Goal: Information Seeking & Learning: Learn about a topic

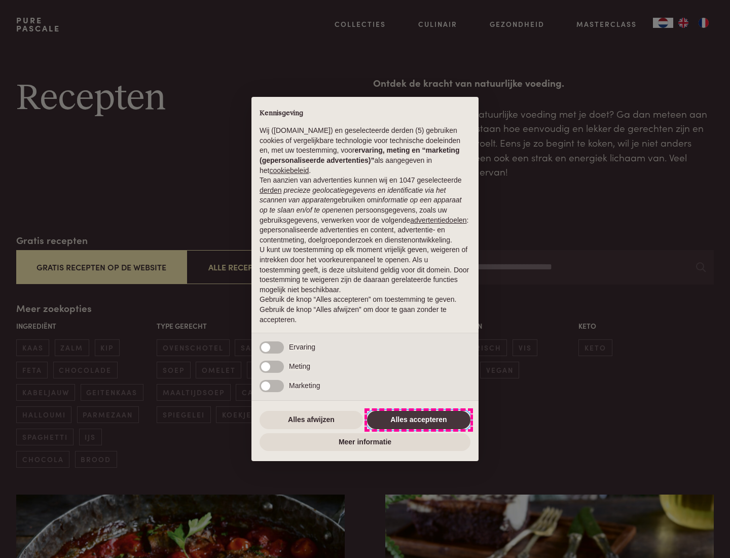
click at [419, 419] on button "Alles accepteren" at bounding box center [418, 420] width 103 height 18
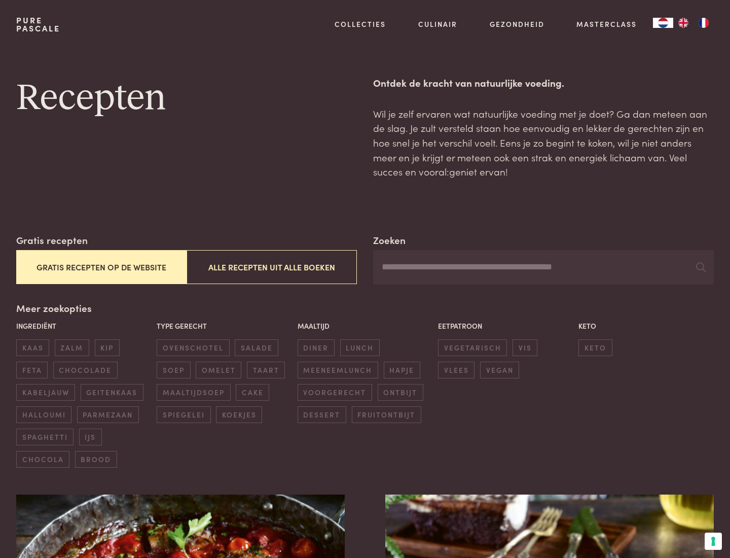
click at [101, 267] on button "Gratis recepten op de website" at bounding box center [101, 267] width 170 height 34
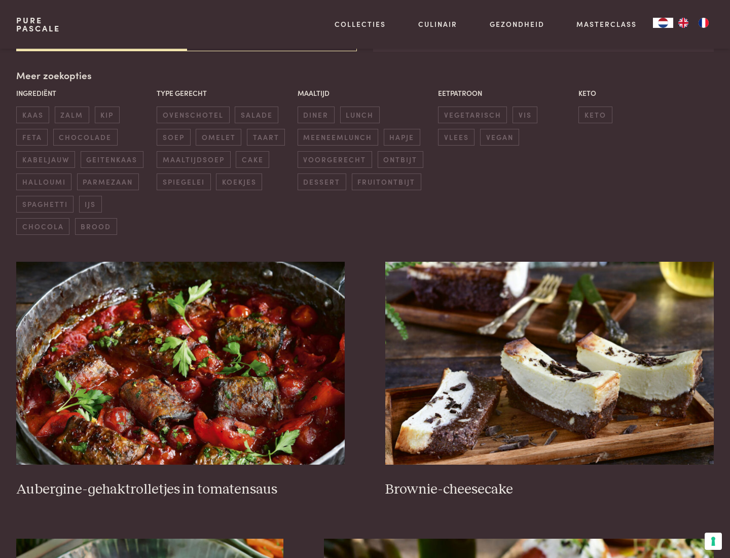
click at [53, 75] on div "Meer zoekopties Ingrediënt kaas zalm kip feta chocolade kabeljauw geitenkaas ha…" at bounding box center [364, 151] width 697 height 167
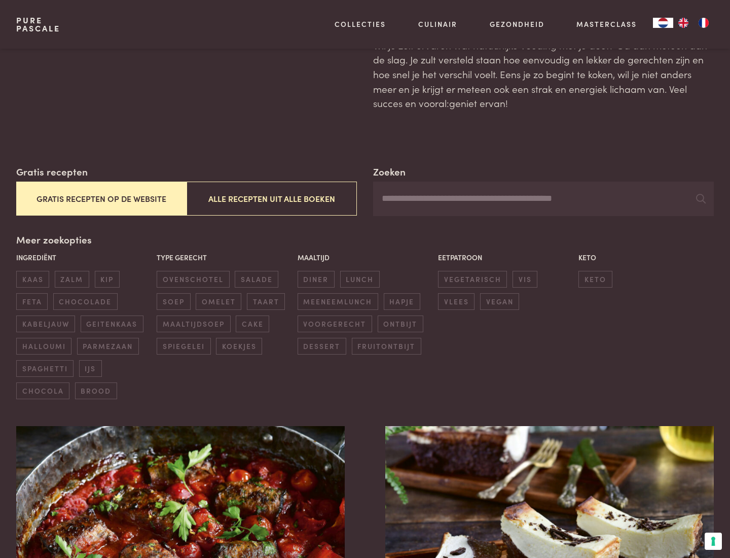
click at [71, 279] on span "zalm" at bounding box center [72, 279] width 34 height 17
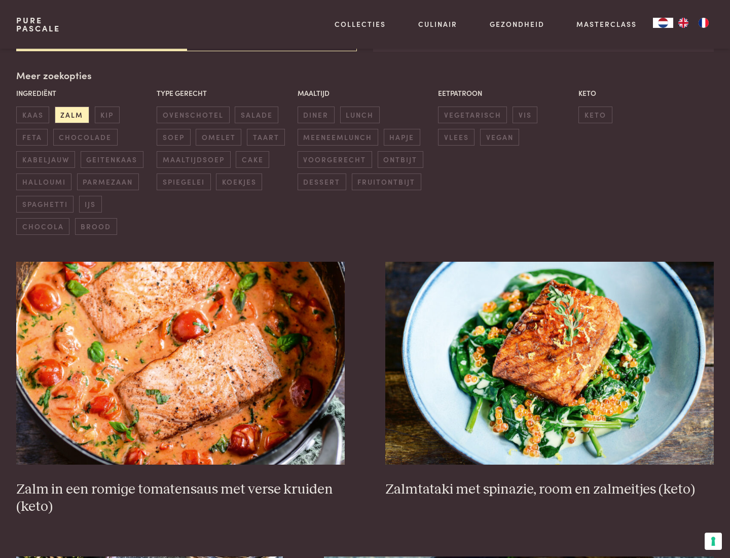
click at [359, 115] on span "lunch" at bounding box center [360, 114] width 40 height 17
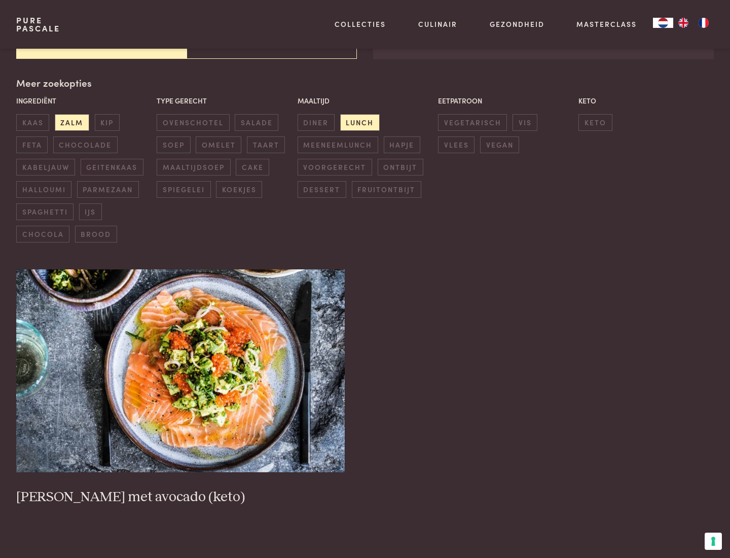
scroll to position [223, 0]
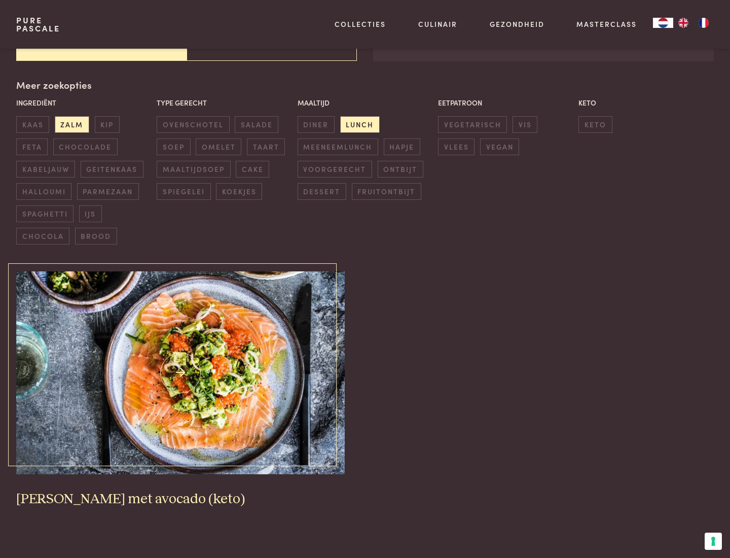
click at [180, 373] on img at bounding box center [180, 372] width 328 height 203
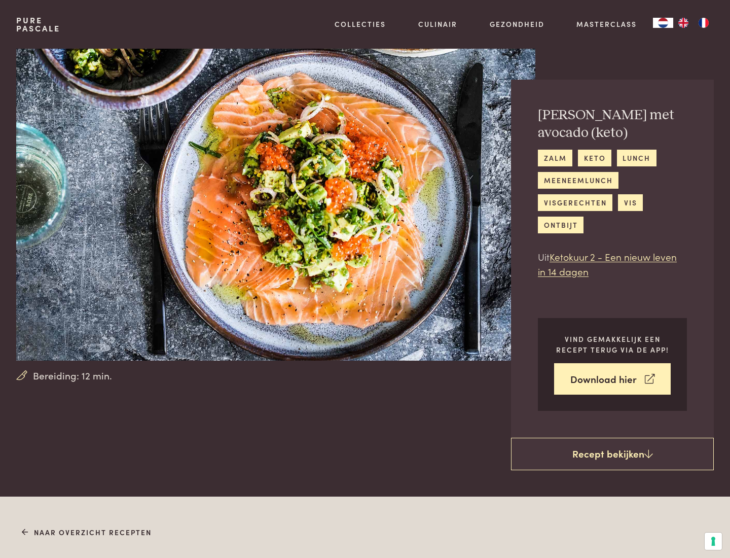
scroll to position [581, 0]
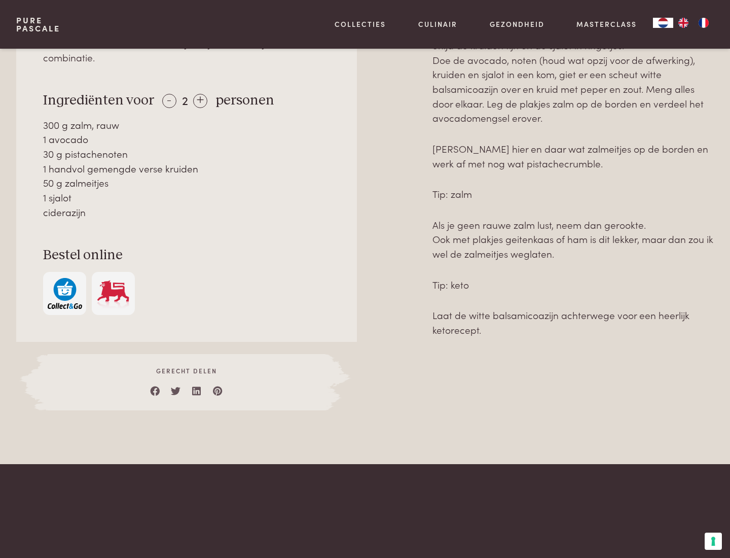
click at [64, 278] on img "button" at bounding box center [65, 293] width 34 height 31
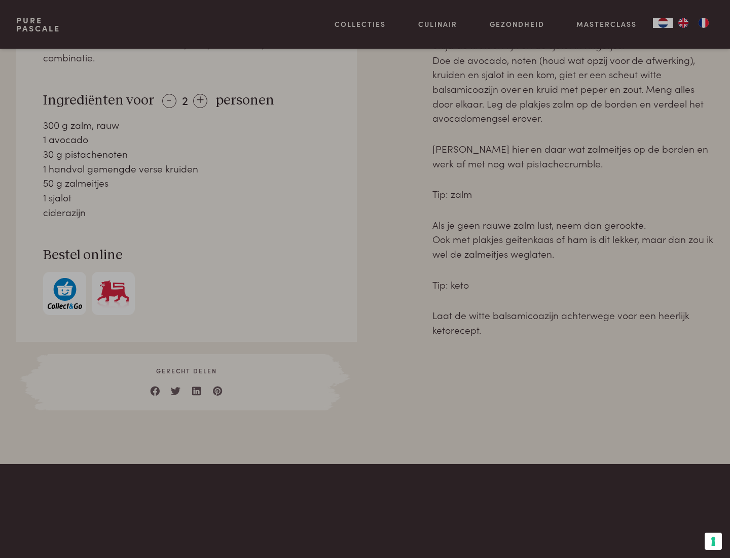
scroll to position [412, 0]
